Goal: Information Seeking & Learning: Learn about a topic

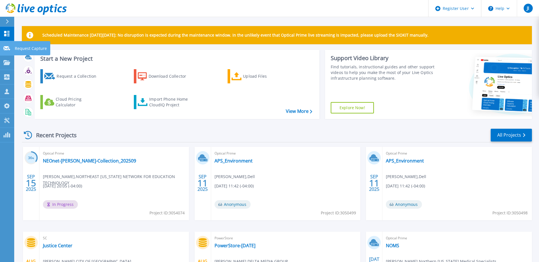
click at [4, 47] on icon at bounding box center [6, 48] width 7 height 4
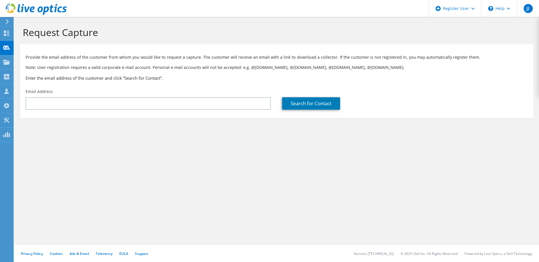
click at [7, 22] on icon at bounding box center [7, 21] width 4 height 5
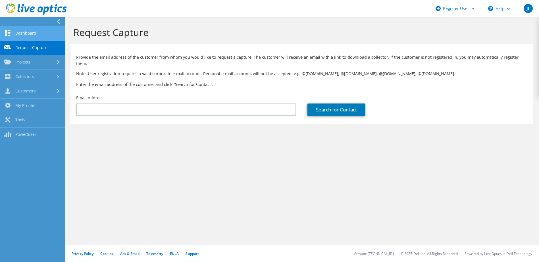
click at [12, 35] on link "Dashboard" at bounding box center [32, 33] width 65 height 14
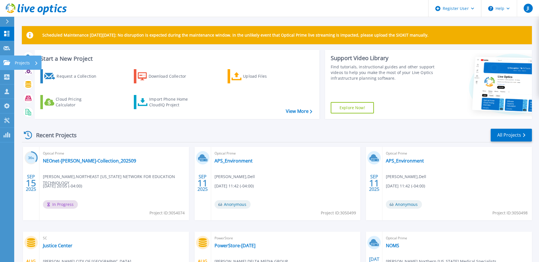
click at [32, 62] on div "Projects" at bounding box center [26, 63] width 23 height 15
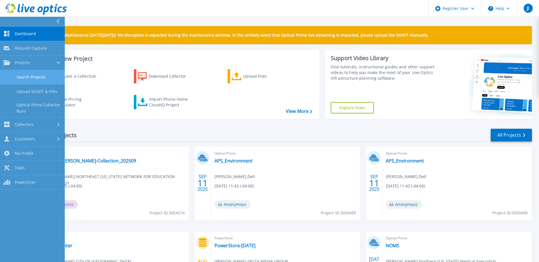
click at [34, 77] on link "Search Projects" at bounding box center [32, 77] width 65 height 14
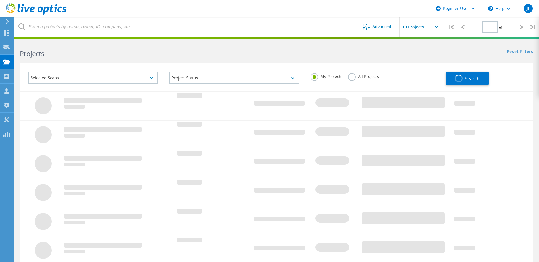
type input "1"
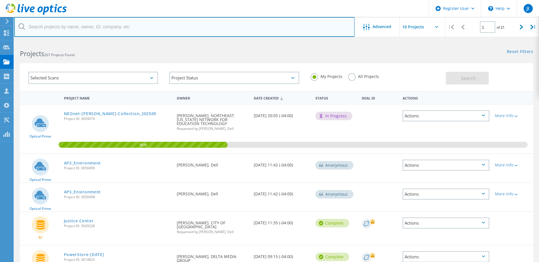
click at [145, 25] on input "text" at bounding box center [184, 27] width 340 height 20
paste input "christopher.badenhop@henrycountyohio.gov"
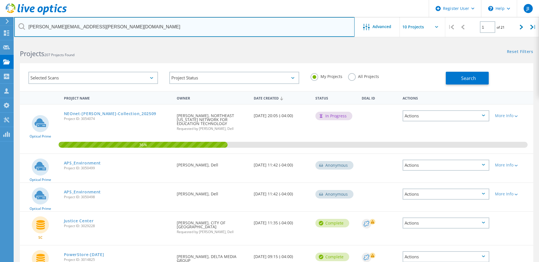
type input "christopher.badenhop@henrycountyohio.gov"
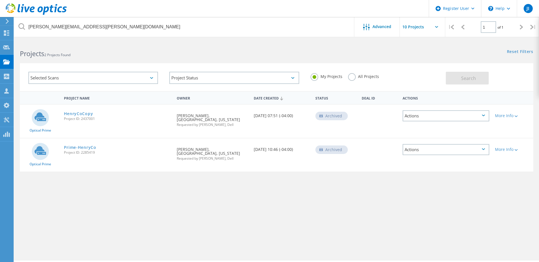
click at [354, 77] on label "All Projects" at bounding box center [363, 75] width 31 height 5
click at [0, 0] on input "All Projects" at bounding box center [0, 0] width 0 height 0
click at [463, 77] on span "Search" at bounding box center [468, 78] width 15 height 6
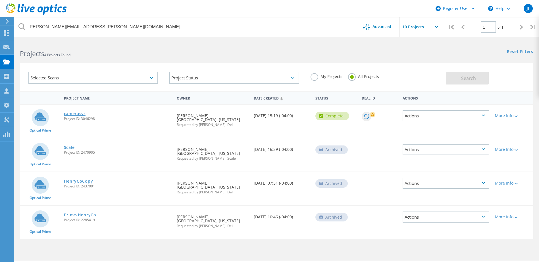
click at [79, 114] on link "camerasvr" at bounding box center [75, 114] width 22 height 4
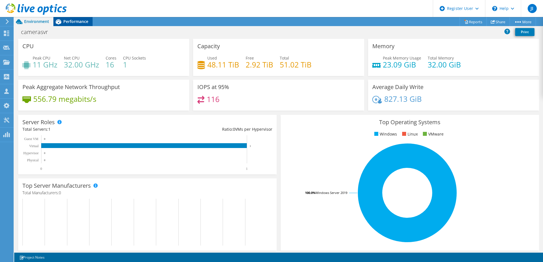
click at [80, 24] on span "Performance" at bounding box center [75, 21] width 25 height 5
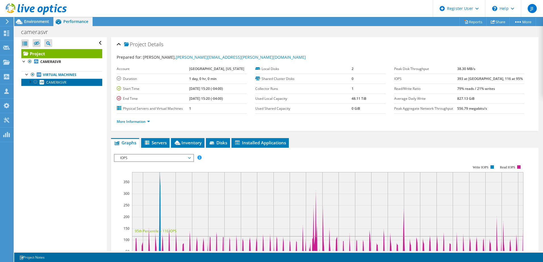
click at [66, 83] on link "CAMERASVR" at bounding box center [61, 82] width 81 height 7
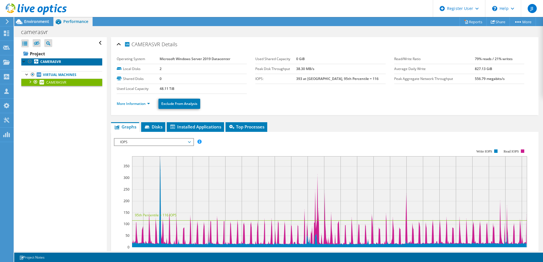
click at [60, 62] on b "CAMERASVR" at bounding box center [50, 61] width 21 height 5
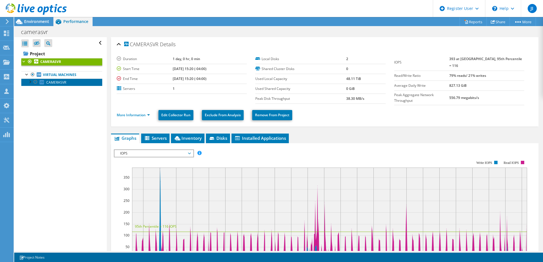
click at [59, 81] on span "CAMERASVR" at bounding box center [56, 82] width 20 height 5
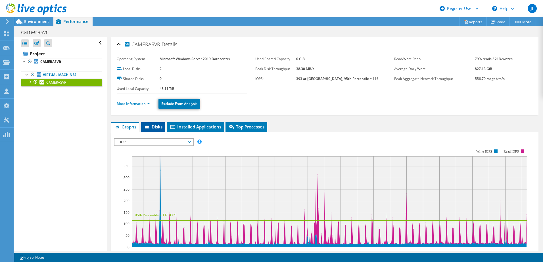
click at [156, 123] on li "Disks" at bounding box center [153, 127] width 24 height 10
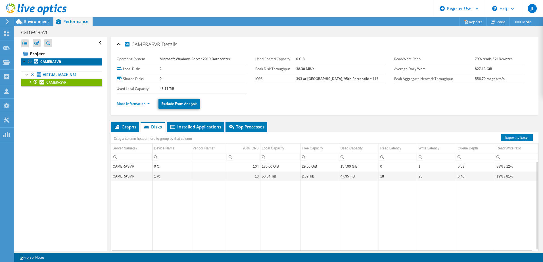
click at [49, 63] on b "CAMERASVR" at bounding box center [50, 61] width 21 height 5
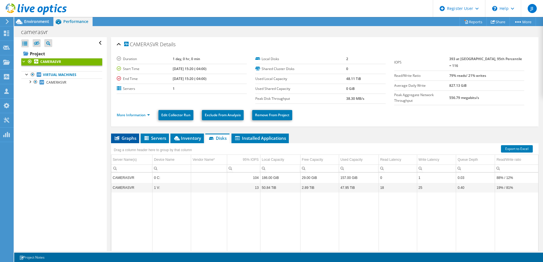
click at [132, 135] on span "Graphs" at bounding box center [125, 138] width 22 height 6
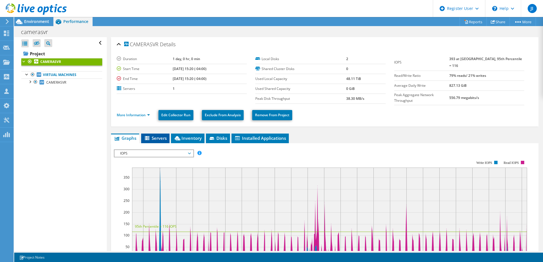
click at [150, 136] on icon at bounding box center [148, 138] width 6 height 5
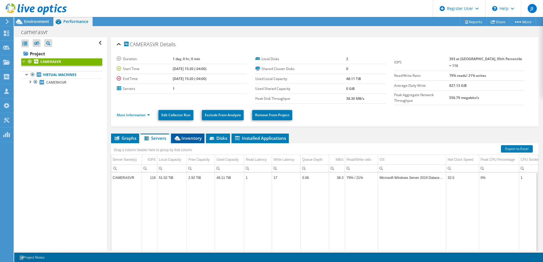
click at [197, 140] on li "Inventory" at bounding box center [188, 139] width 34 height 10
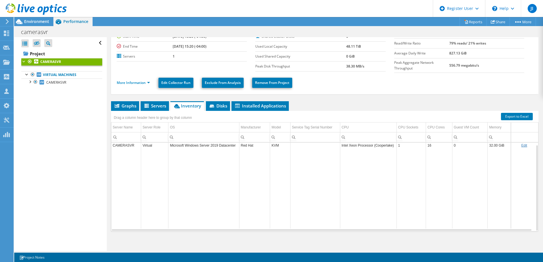
scroll to position [33, 0]
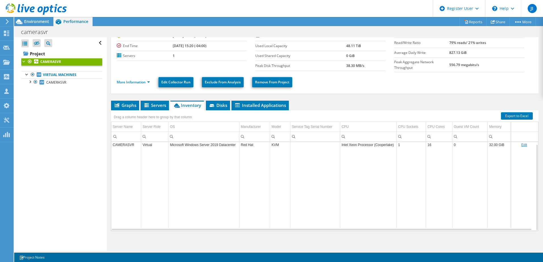
click at [262, 144] on td "Red Hat" at bounding box center [254, 145] width 31 height 10
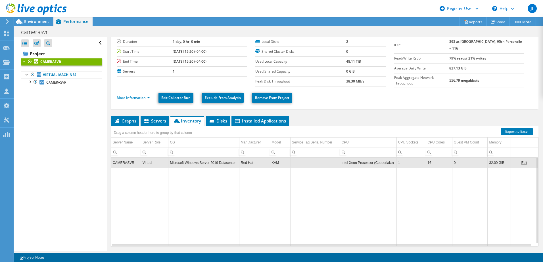
scroll to position [5, 0]
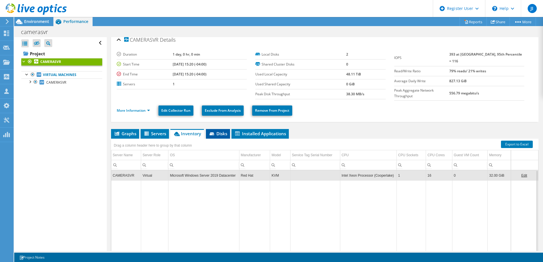
click at [222, 131] on span "Disks" at bounding box center [218, 134] width 18 height 6
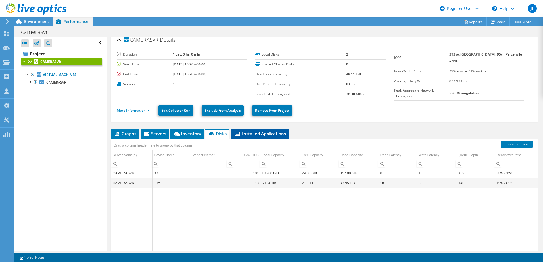
click at [248, 132] on span "Installed Applications" at bounding box center [260, 134] width 52 height 6
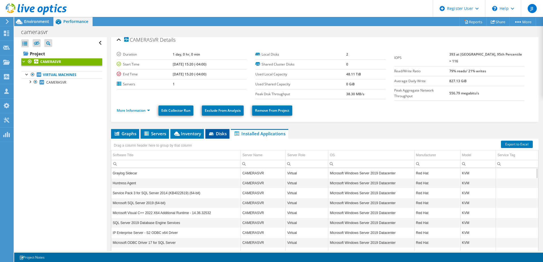
click at [218, 131] on span "Disks" at bounding box center [217, 134] width 18 height 6
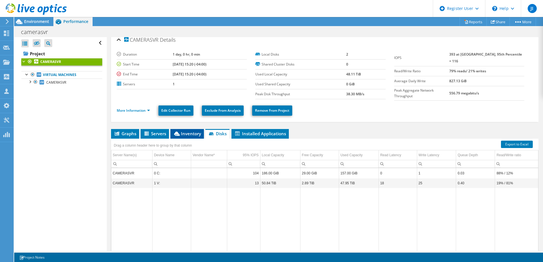
click at [191, 132] on span "Inventory" at bounding box center [187, 134] width 28 height 6
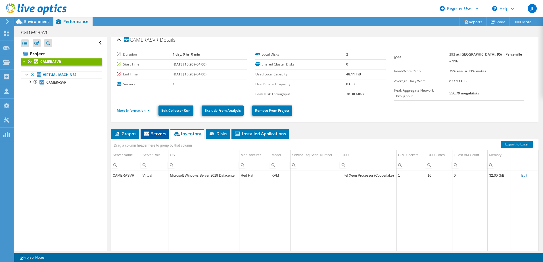
click at [156, 132] on span "Servers" at bounding box center [154, 134] width 23 height 6
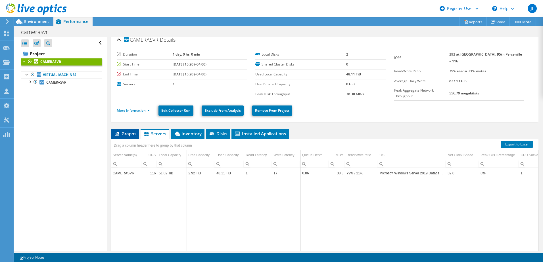
click at [131, 131] on span "Graphs" at bounding box center [125, 134] width 22 height 6
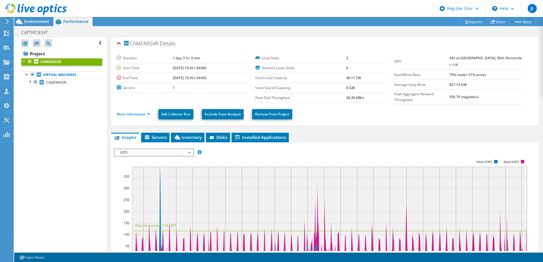
scroll to position [0, 0]
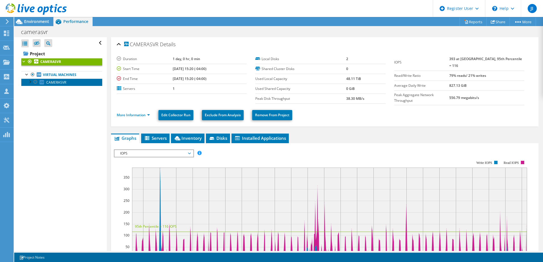
click at [53, 84] on span "CAMERASVR" at bounding box center [56, 82] width 20 height 5
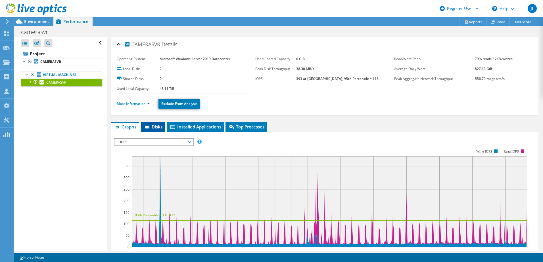
click at [155, 128] on span "Disks" at bounding box center [153, 127] width 18 height 6
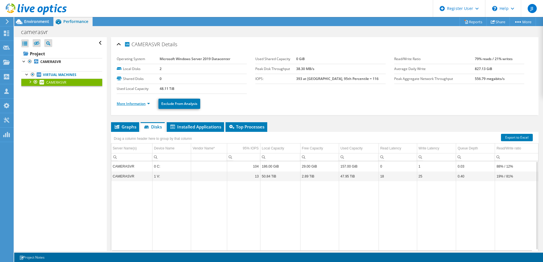
click at [138, 106] on link "More Information" at bounding box center [133, 103] width 33 height 5
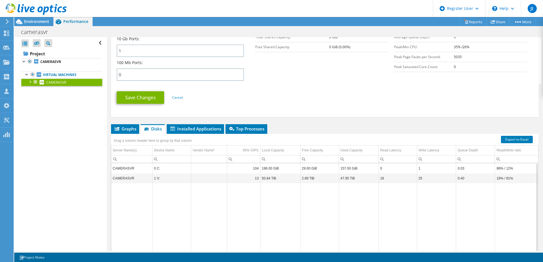
scroll to position [281, 0]
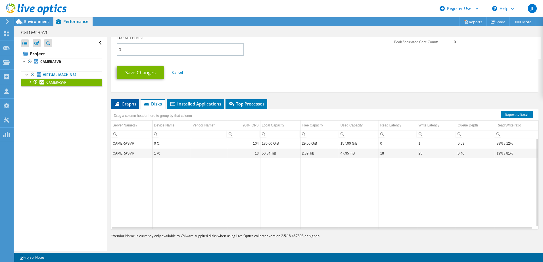
click at [132, 107] on li "Graphs" at bounding box center [125, 104] width 28 height 10
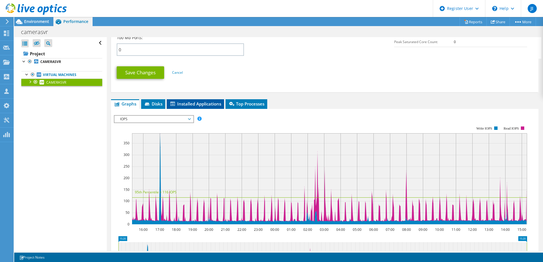
click at [222, 106] on li "Installed Applications" at bounding box center [195, 104] width 57 height 10
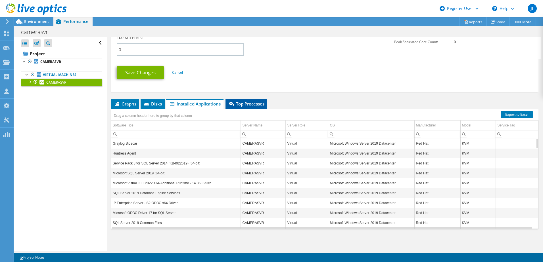
click at [240, 103] on span "Top Processes" at bounding box center [246, 104] width 36 height 6
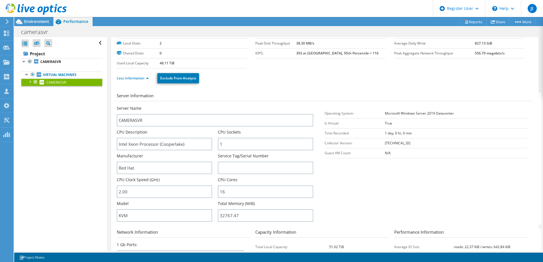
scroll to position [25, 0]
click at [57, 62] on b "CAMERASVR" at bounding box center [50, 61] width 21 height 5
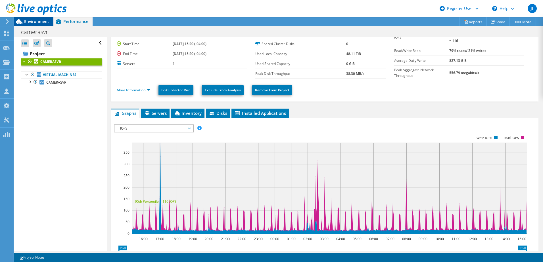
click at [37, 24] on span "Environment" at bounding box center [36, 21] width 25 height 5
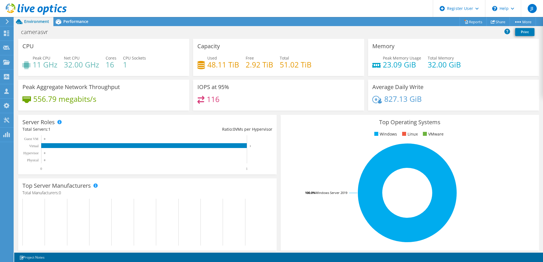
scroll to position [130, 0]
click at [67, 22] on span "Performance" at bounding box center [75, 21] width 25 height 5
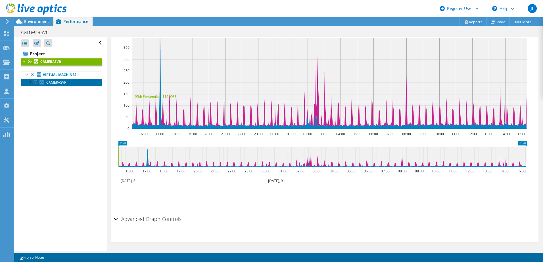
click at [52, 84] on span "CAMERASVR" at bounding box center [56, 82] width 20 height 5
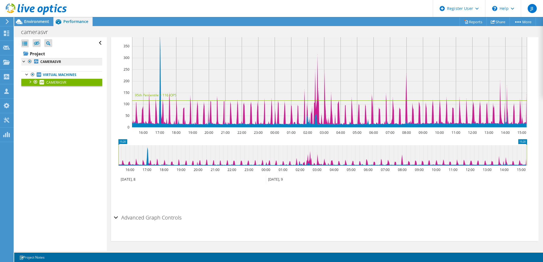
scroll to position [120, 0]
click at [24, 61] on div at bounding box center [24, 61] width 6 height 6
click at [24, 62] on div at bounding box center [24, 61] width 6 height 6
click at [54, 62] on b "CAMERASVR" at bounding box center [50, 61] width 21 height 5
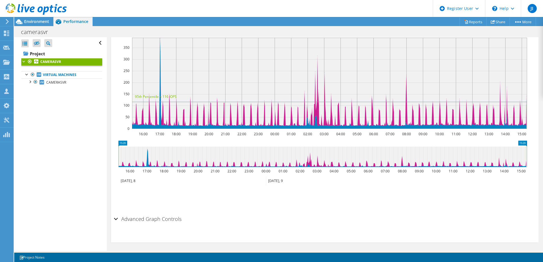
scroll to position [0, 0]
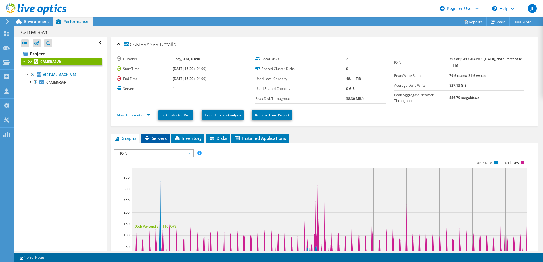
click at [161, 135] on span "Servers" at bounding box center [155, 138] width 23 height 6
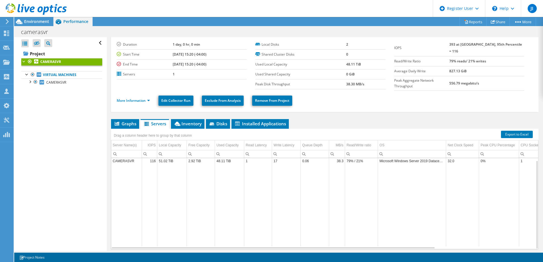
scroll to position [33, 0]
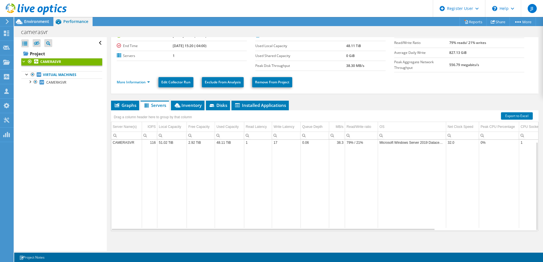
drag, startPoint x: 337, startPoint y: 162, endPoint x: 524, endPoint y: 160, distance: 186.3
click at [524, 160] on tr "Data grid" at bounding box center [387, 188] width 552 height 81
click at [192, 103] on span "Inventory" at bounding box center [188, 106] width 28 height 6
